Goal: Task Accomplishment & Management: Use online tool/utility

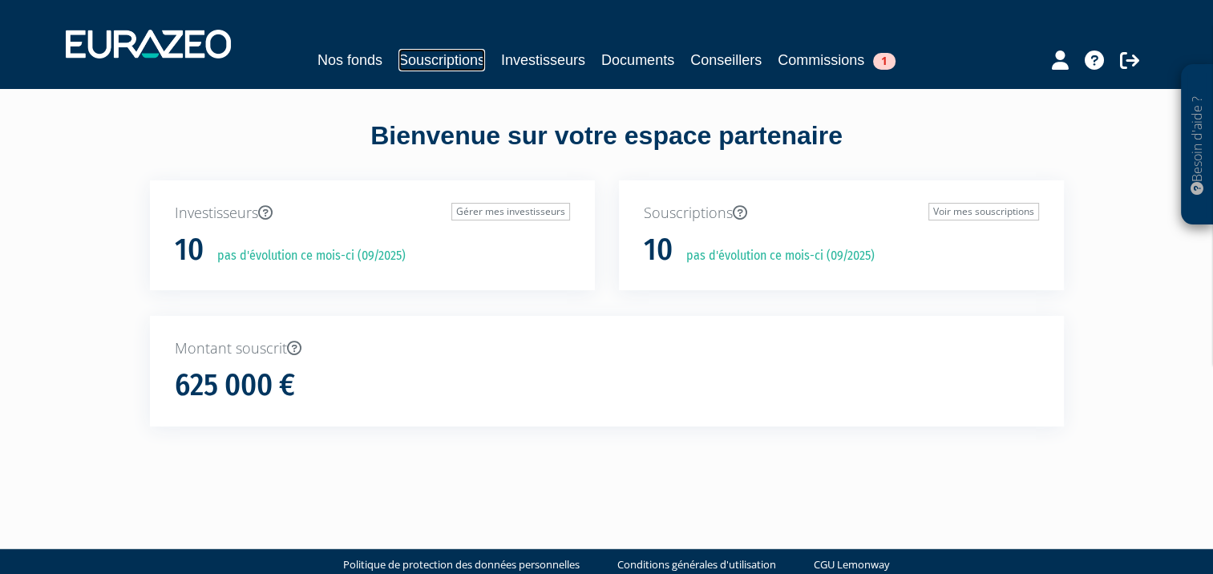
click at [455, 59] on link "Souscriptions" at bounding box center [441, 60] width 87 height 22
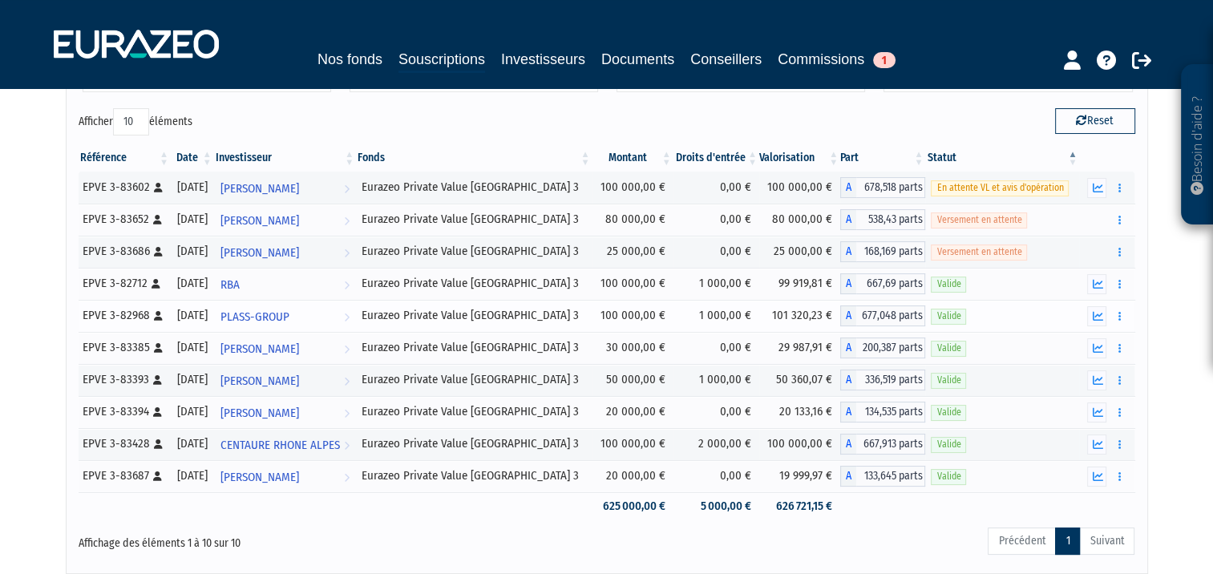
scroll to position [109, 0]
click at [830, 63] on link "Commissions 1" at bounding box center [837, 59] width 118 height 22
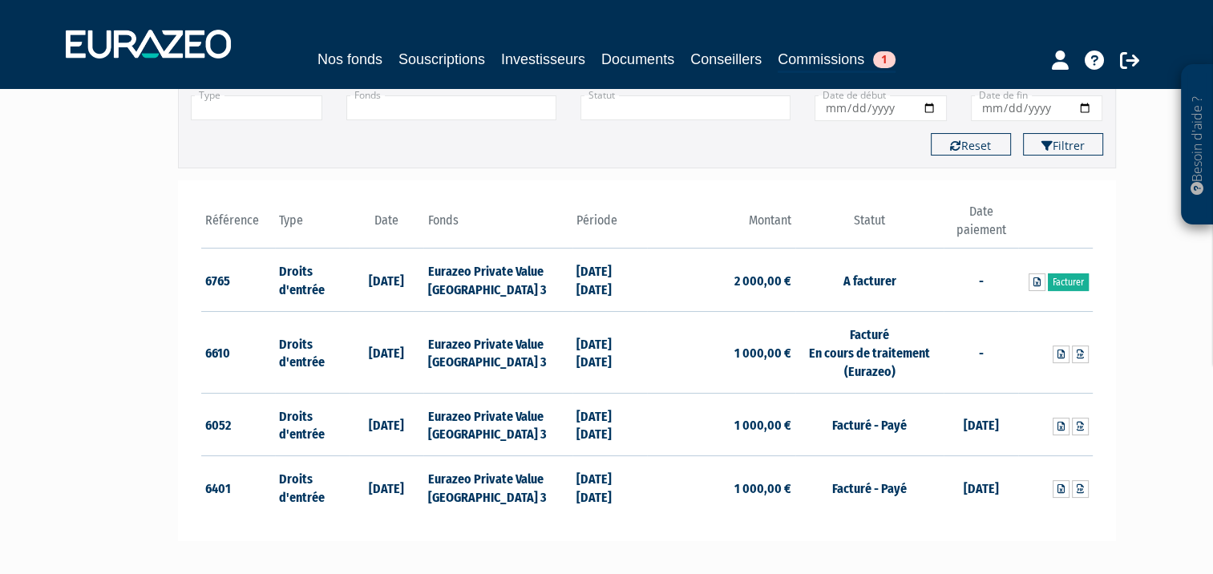
scroll to position [147, 0]
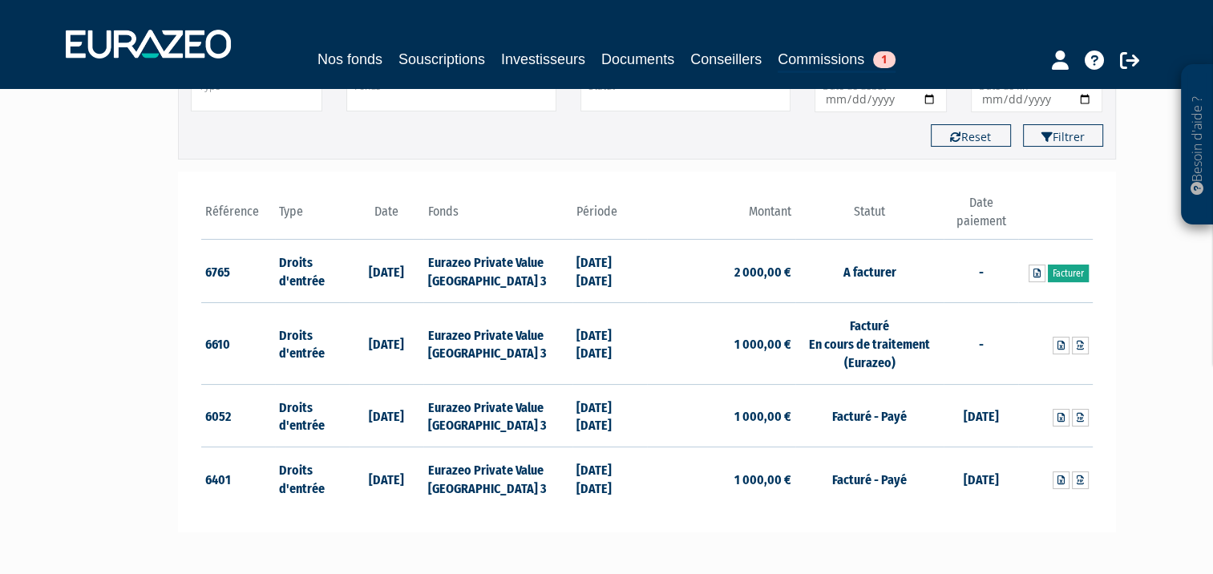
click at [1069, 273] on link "Facturer" at bounding box center [1068, 274] width 41 height 18
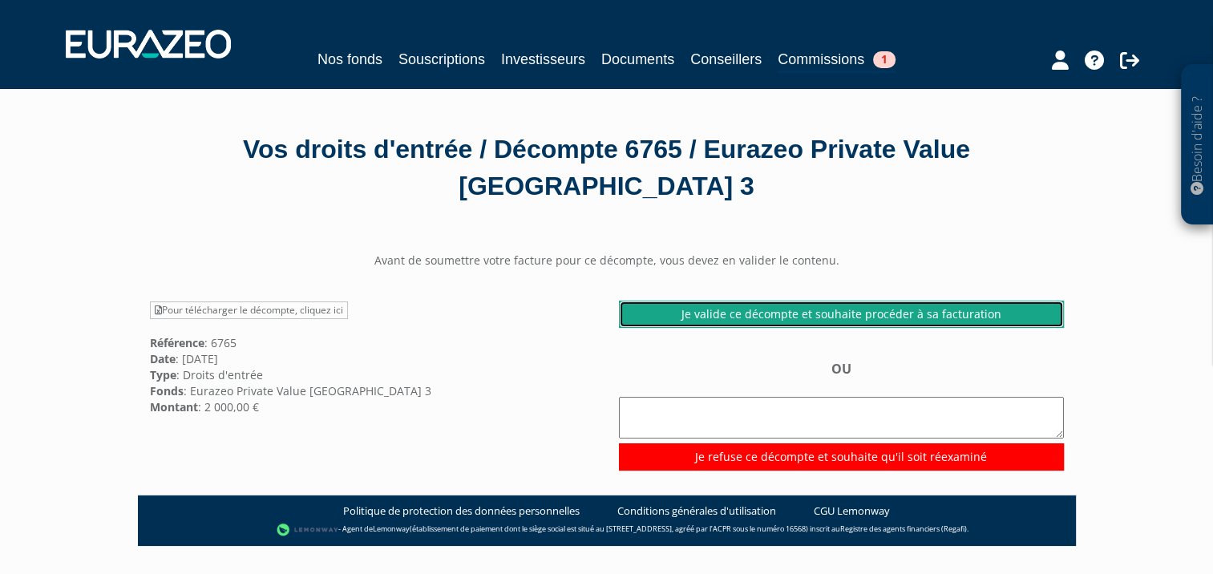
click at [801, 310] on link "Je valide ce décompte et souhaite procéder à sa facturation" at bounding box center [841, 314] width 445 height 27
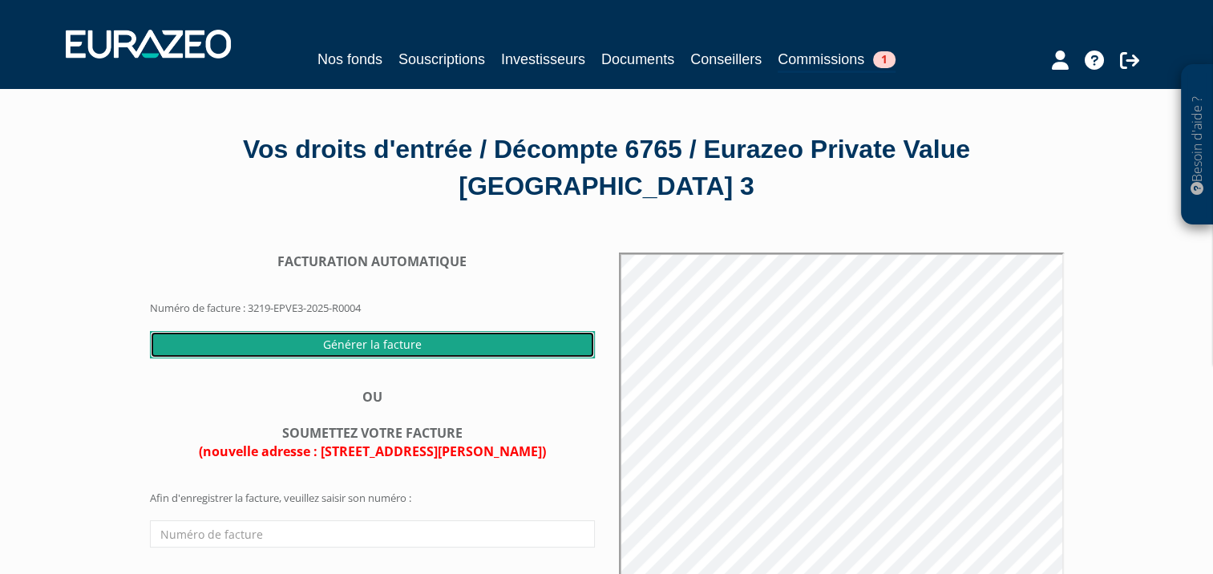
click at [390, 341] on input "Générer la facture" at bounding box center [372, 344] width 445 height 27
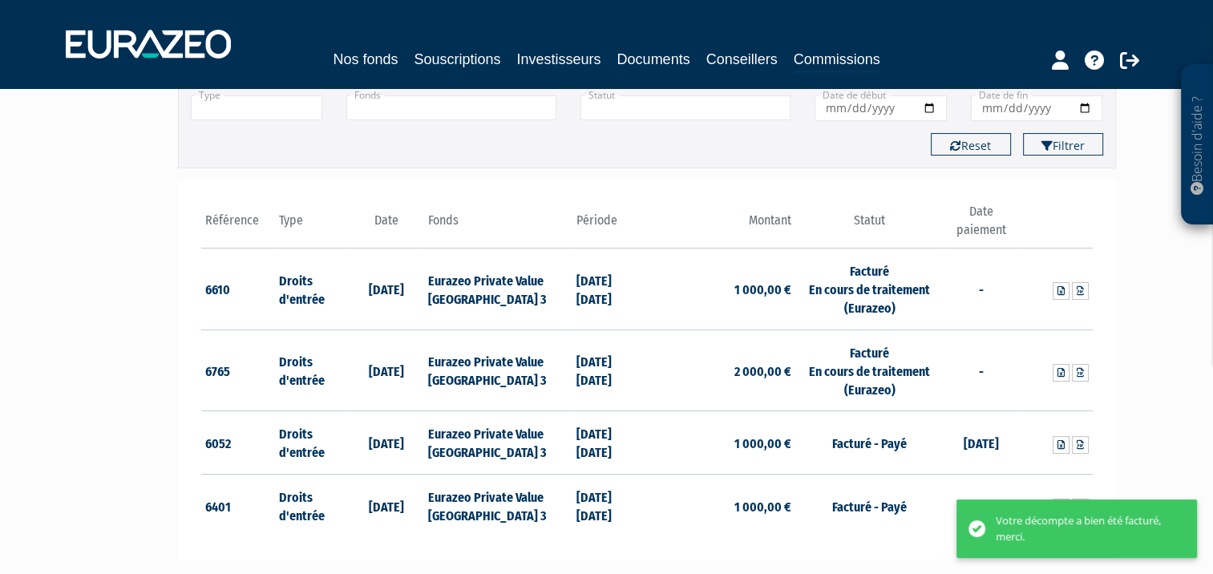
scroll to position [144, 0]
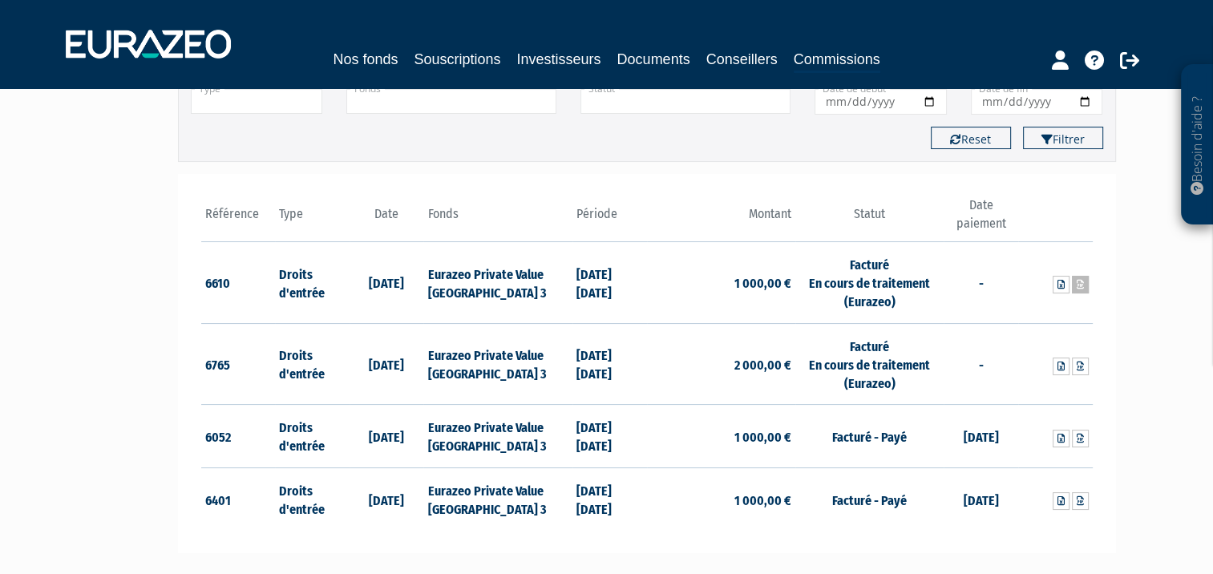
click at [1083, 285] on icon at bounding box center [1080, 285] width 7 height 10
click at [1083, 368] on icon at bounding box center [1080, 367] width 7 height 10
click at [480, 55] on link "Souscriptions" at bounding box center [457, 59] width 87 height 22
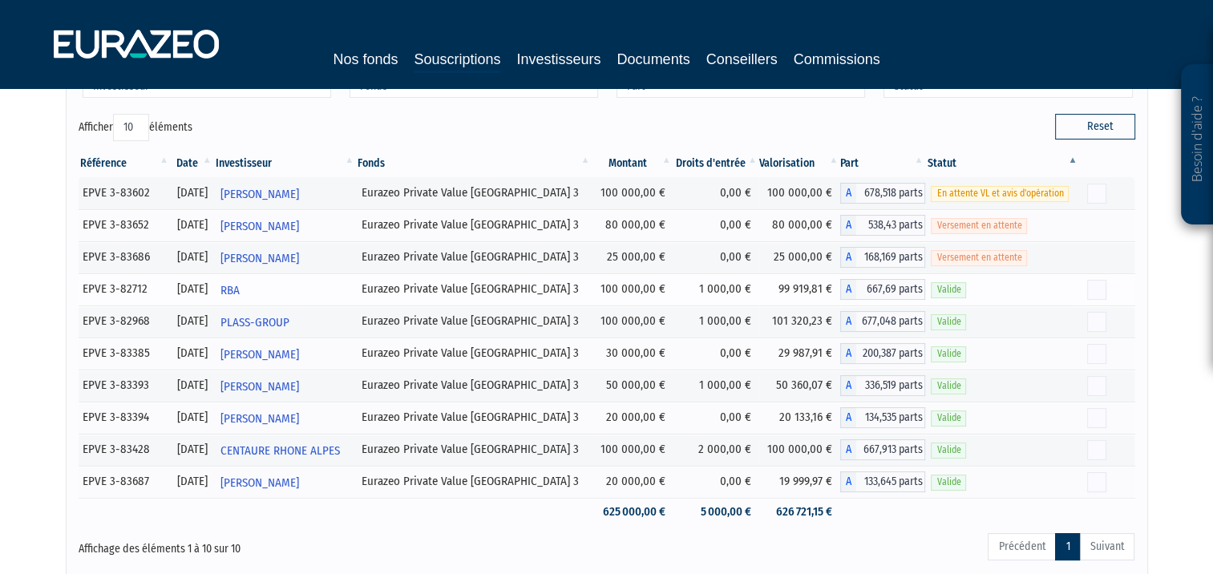
scroll to position [109, 0]
